Goal: Ask a question

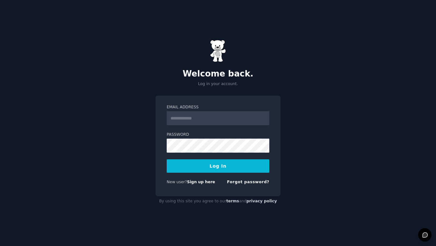
click at [0, 246] on com-1password-button at bounding box center [0, 246] width 0 height 0
type input "**********"
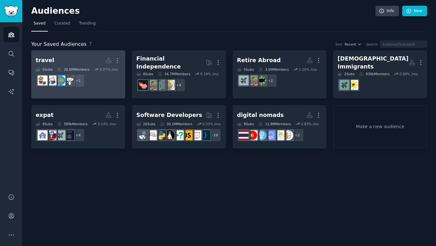
click at [83, 61] on h2 "travel More" at bounding box center [78, 60] width 85 height 11
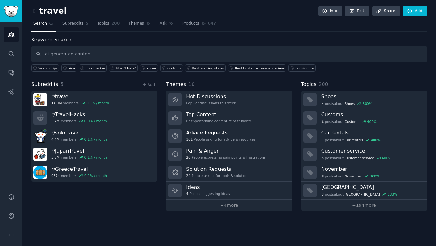
type input "ai-generated content"
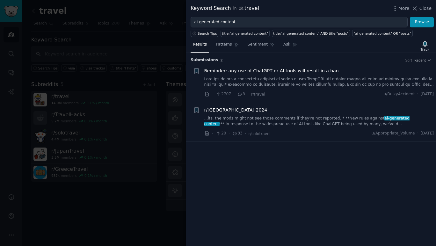
click at [142, 61] on div at bounding box center [218, 123] width 436 height 246
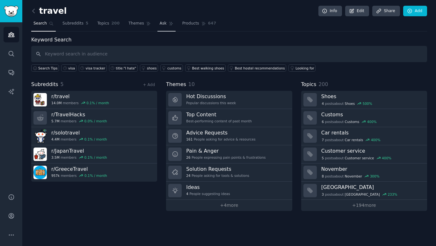
click at [160, 25] on span "Ask" at bounding box center [163, 24] width 7 height 6
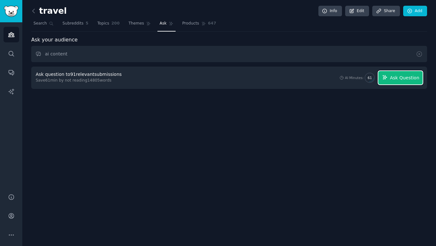
click at [392, 83] on button "Ask Question" at bounding box center [400, 77] width 44 height 13
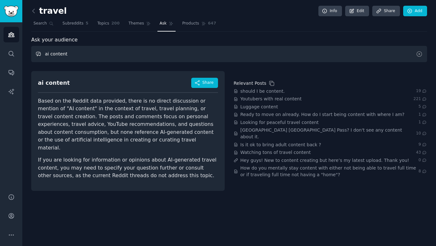
drag, startPoint x: 250, startPoint y: 54, endPoint x: 250, endPoint y: 37, distance: 16.9
click at [250, 37] on div "Ask your audience ai content ai content Share Based on the Reddit data provided…" at bounding box center [229, 113] width 396 height 155
type input "ai image"
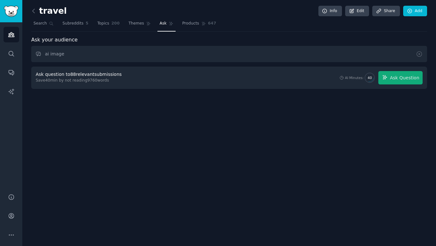
click at [399, 84] on div "Ask question to 88 relevant submissions Save 40 min by not reading 9760 words A…" at bounding box center [229, 78] width 396 height 22
click at [399, 80] on span "Ask Question" at bounding box center [404, 78] width 29 height 7
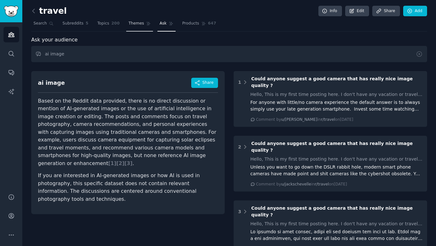
click at [141, 24] on span "Themes" at bounding box center [136, 24] width 16 height 6
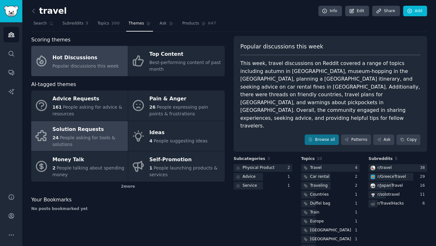
click at [98, 125] on div "Solution Requests" at bounding box center [89, 129] width 72 height 10
